Goal: Transaction & Acquisition: Purchase product/service

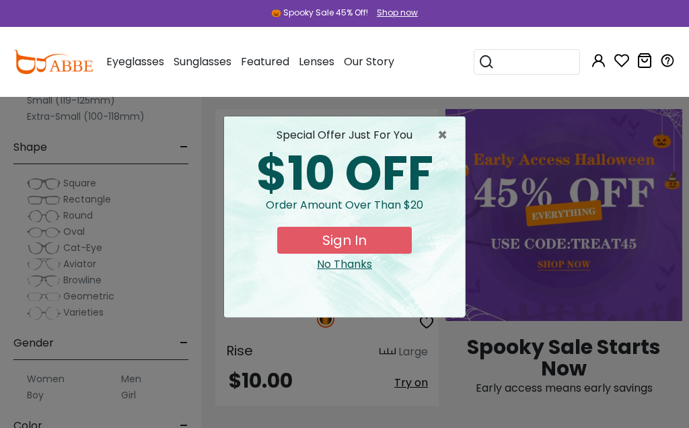
scroll to position [840, 0]
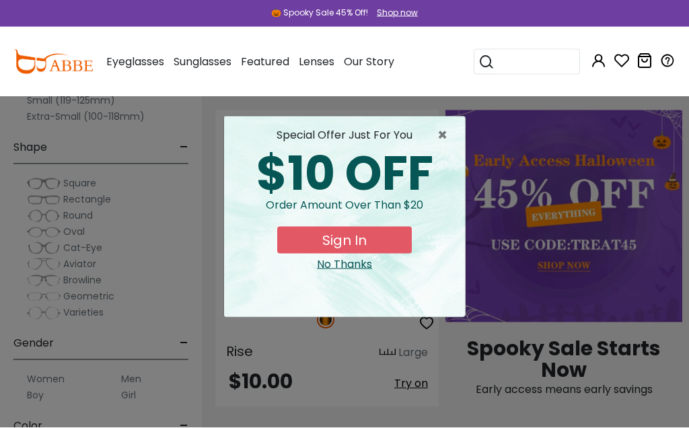
click at [449, 142] on span "×" at bounding box center [446, 135] width 17 height 16
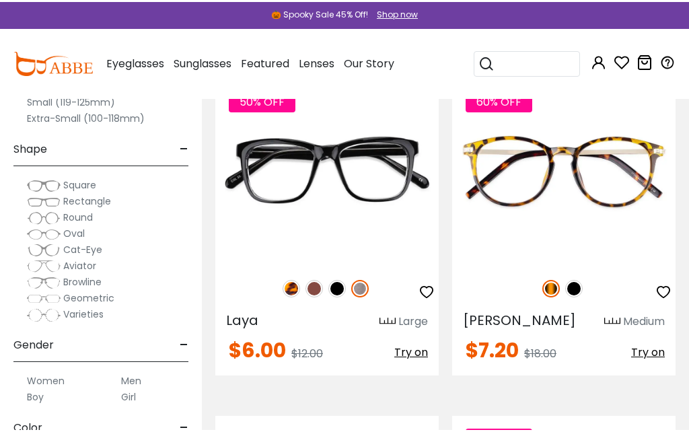
scroll to position [199, 0]
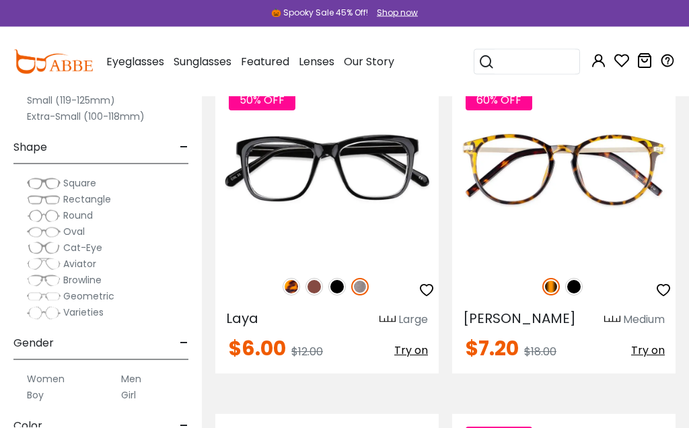
click at [496, 65] on input "search" at bounding box center [535, 62] width 81 height 24
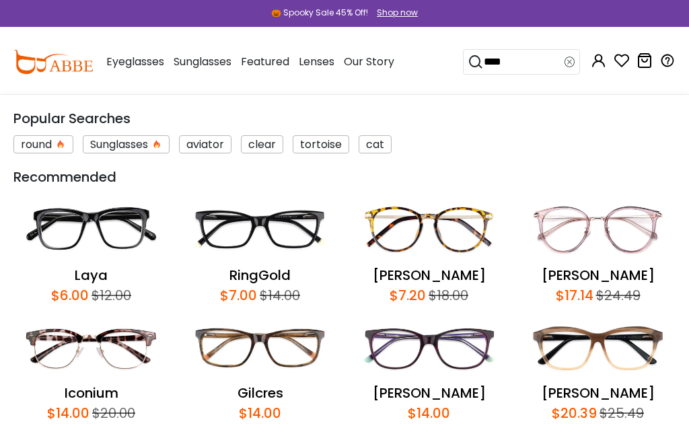
type input "****"
click at [477, 68] on icon at bounding box center [476, 62] width 16 height 19
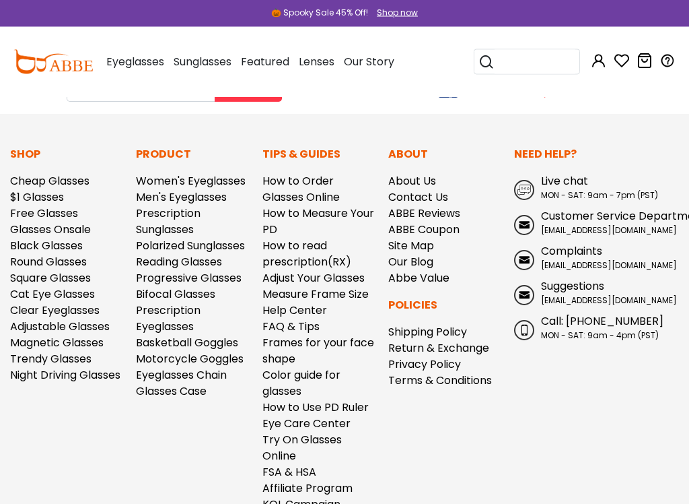
scroll to position [673, 0]
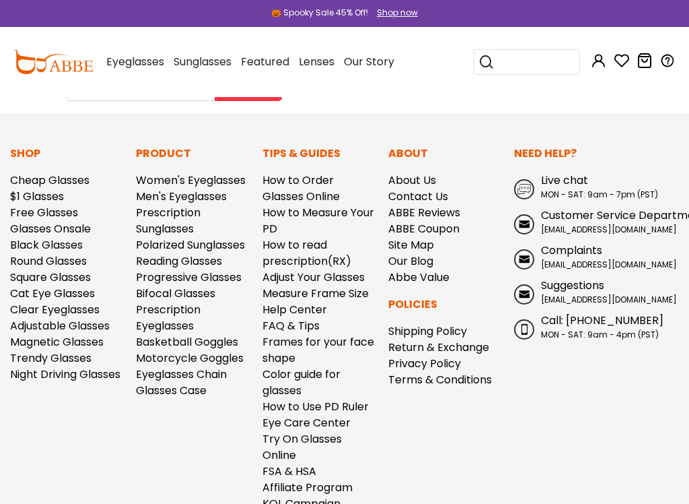
click at [42, 192] on link "$1 Glasses" at bounding box center [37, 196] width 54 height 15
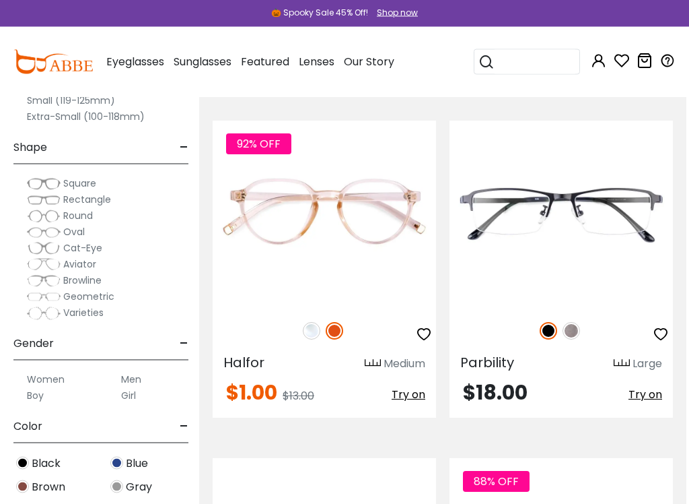
scroll to position [2755, 3]
click at [312, 327] on img at bounding box center [312, 331] width 18 height 18
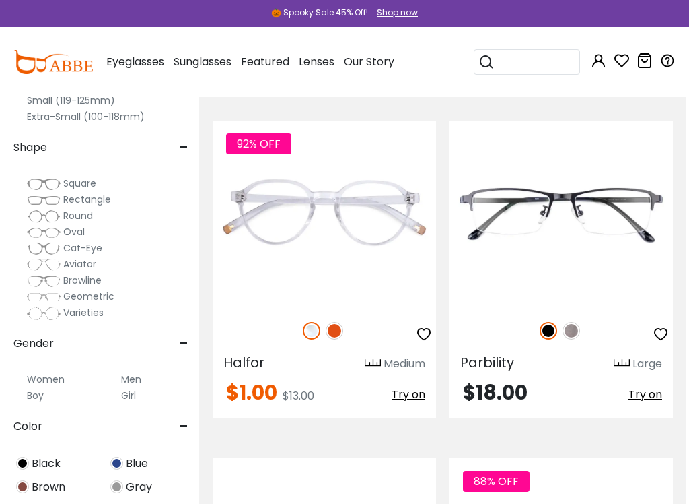
click at [337, 322] on img at bounding box center [335, 331] width 18 height 18
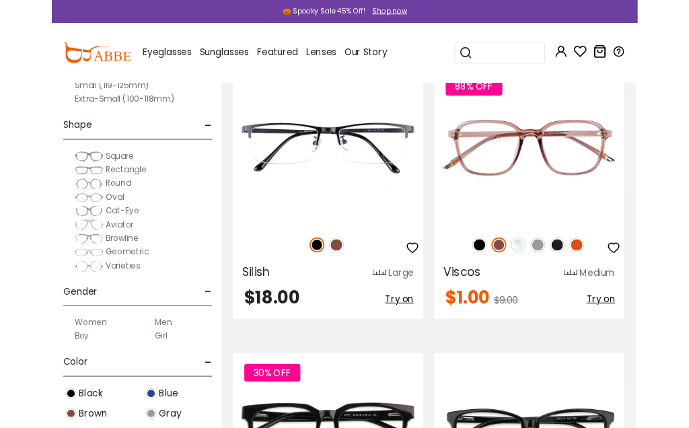
scroll to position [3132, 3]
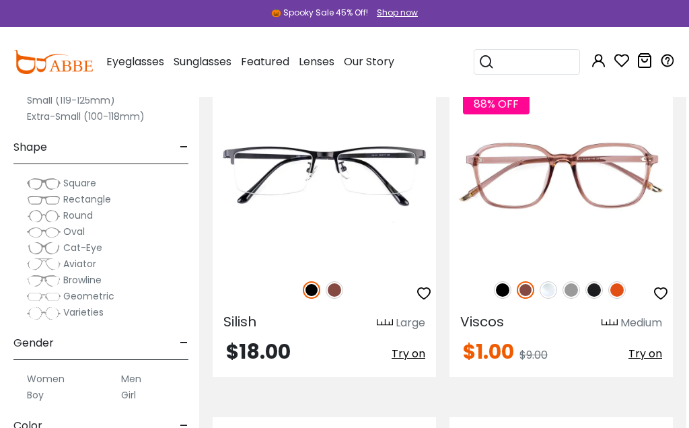
click at [498, 297] on img at bounding box center [503, 290] width 18 height 18
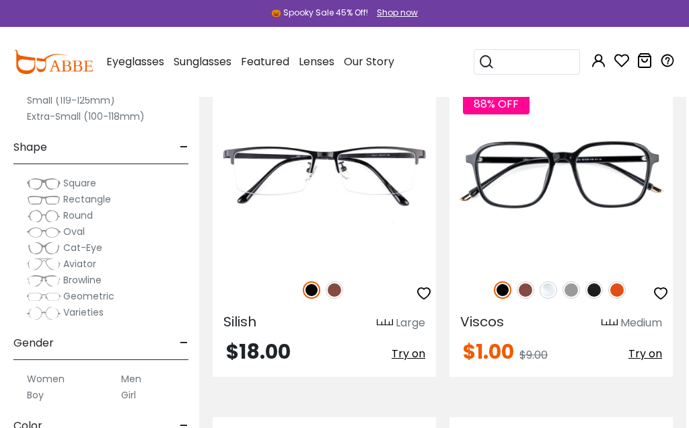
click at [564, 292] on img at bounding box center [572, 290] width 18 height 18
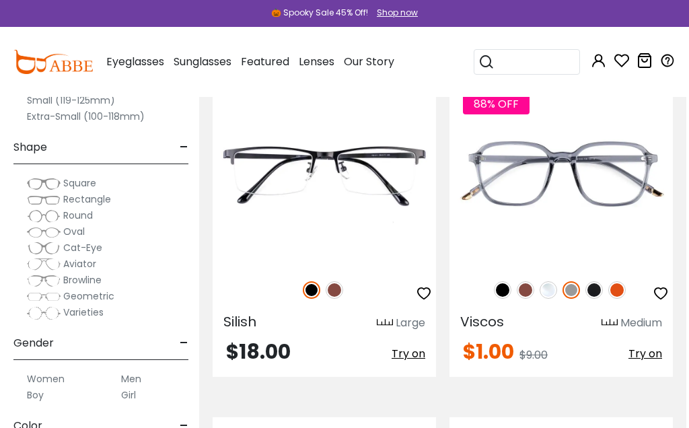
click at [545, 283] on img at bounding box center [549, 290] width 18 height 18
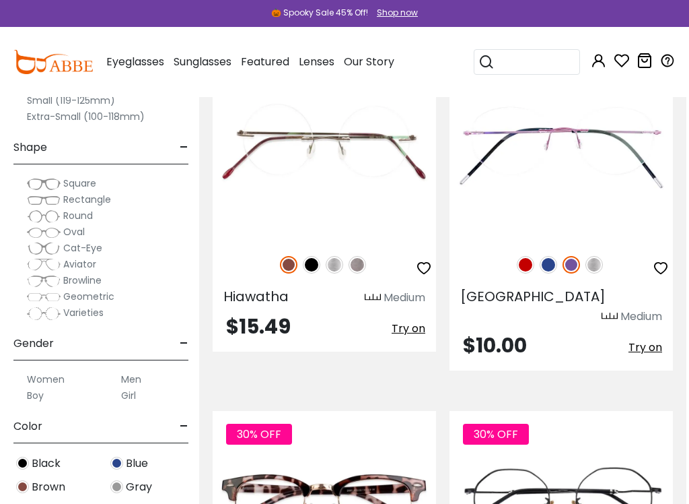
scroll to position [4506, 2]
click at [551, 272] on img at bounding box center [550, 265] width 18 height 18
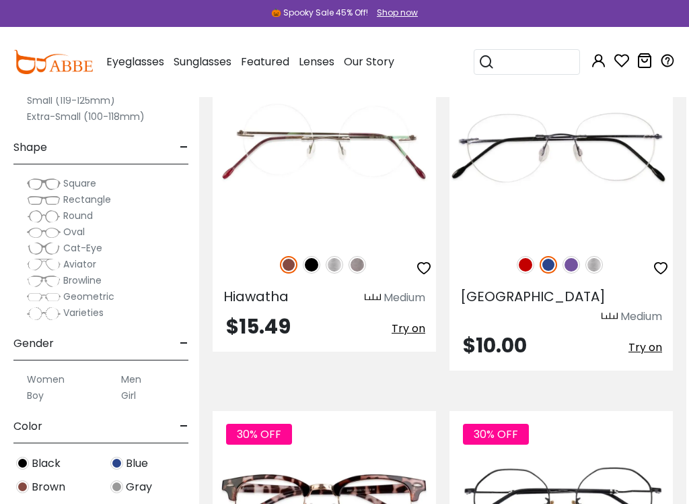
click at [521, 273] on div at bounding box center [562, 264] width 224 height 28
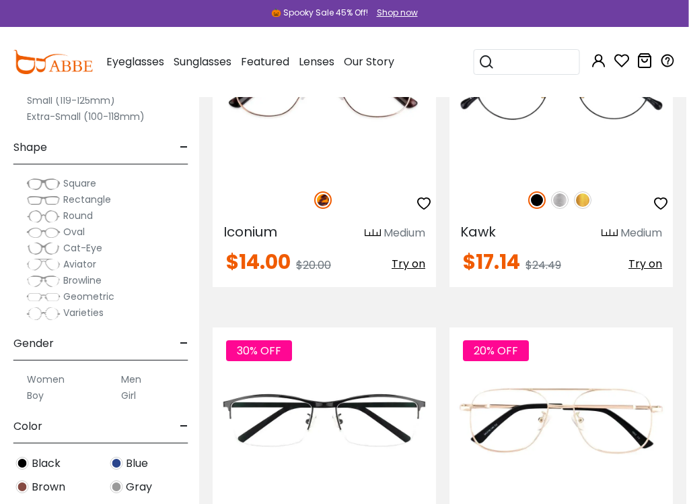
scroll to position [4926, 3]
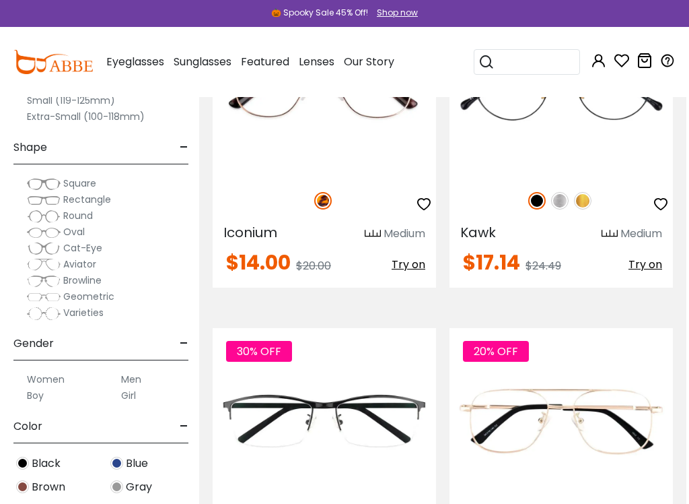
click at [562, 192] on img at bounding box center [560, 201] width 18 height 18
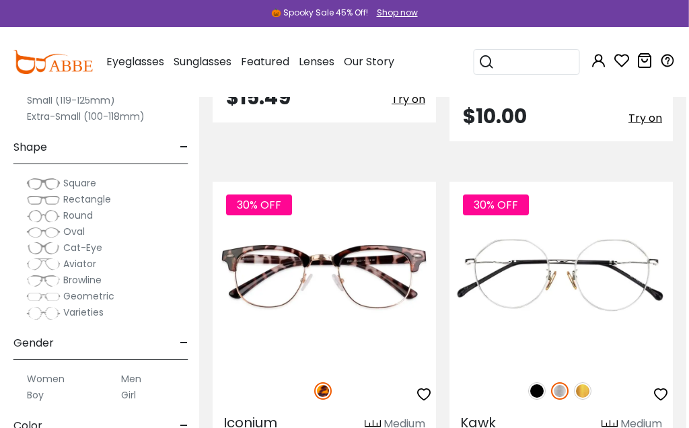
scroll to position [4730, 2]
